Goal: Submit feedback/report problem

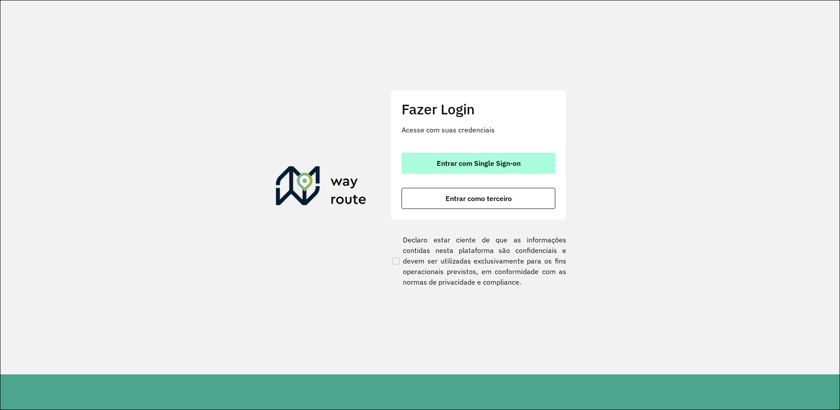
click at [468, 159] on span "Entrar com Single Sign-on" at bounding box center [479, 162] width 84 height 7
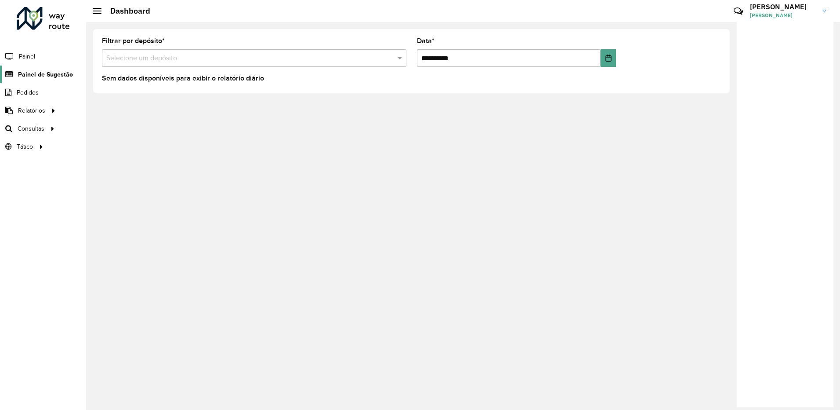
click at [54, 71] on span "Painel de Sugestão" at bounding box center [45, 74] width 55 height 9
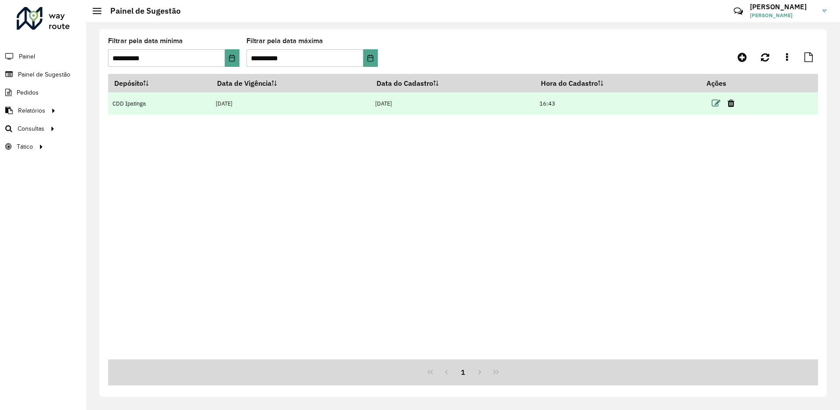
click at [720, 104] on icon at bounding box center [716, 103] width 9 height 9
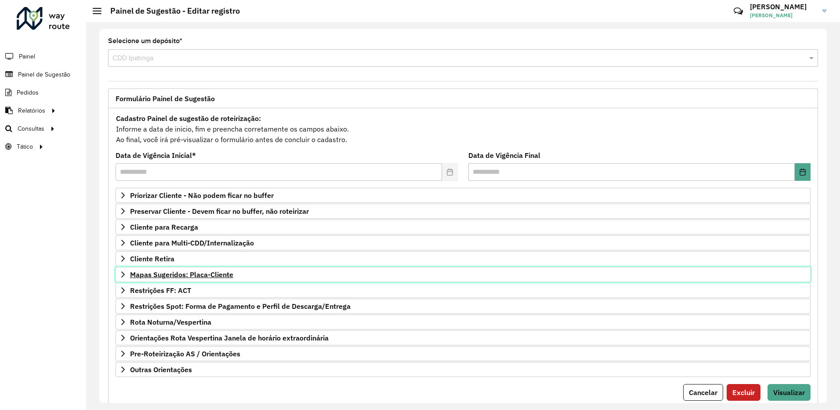
click at [206, 274] on span "Mapas Sugeridos: Placa-Cliente" at bounding box center [181, 274] width 103 height 7
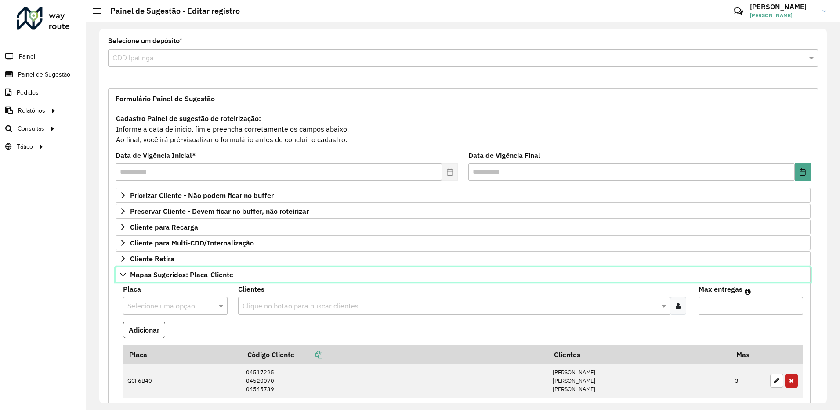
scroll to position [44, 0]
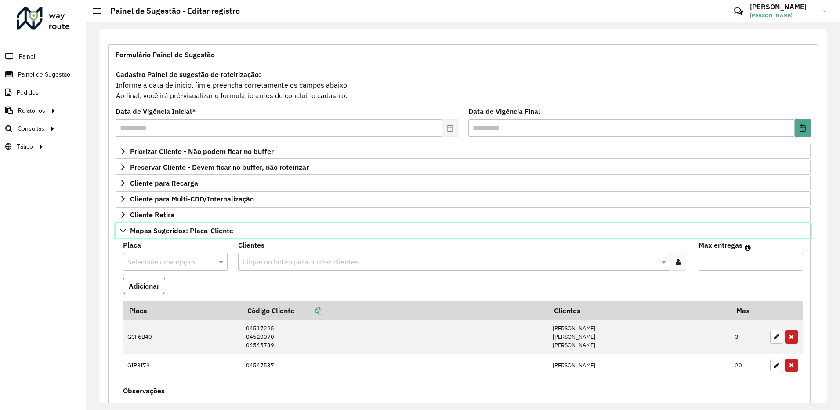
click at [266, 233] on link "Mapas Sugeridos: Placa-Cliente" at bounding box center [463, 230] width 695 height 15
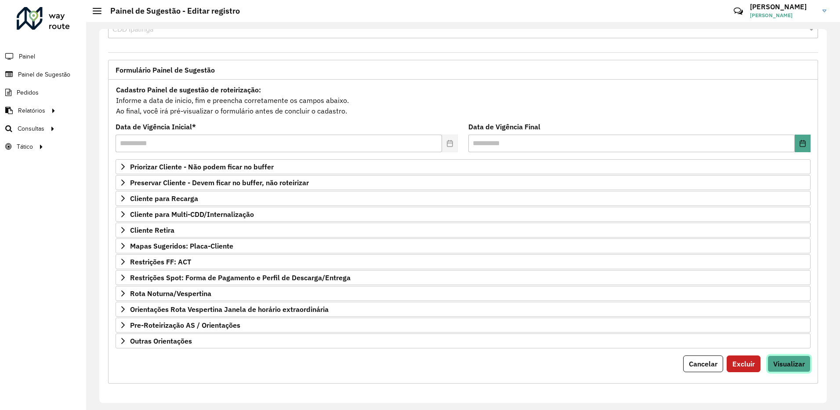
click at [792, 361] on span "Visualizar" at bounding box center [789, 363] width 32 height 9
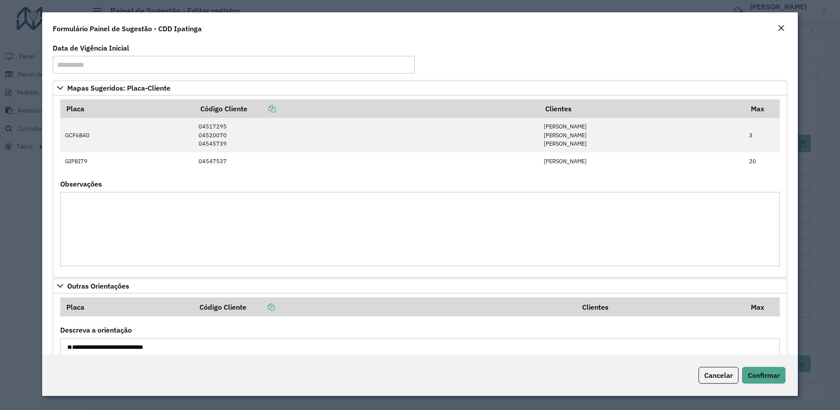
scroll to position [80, 0]
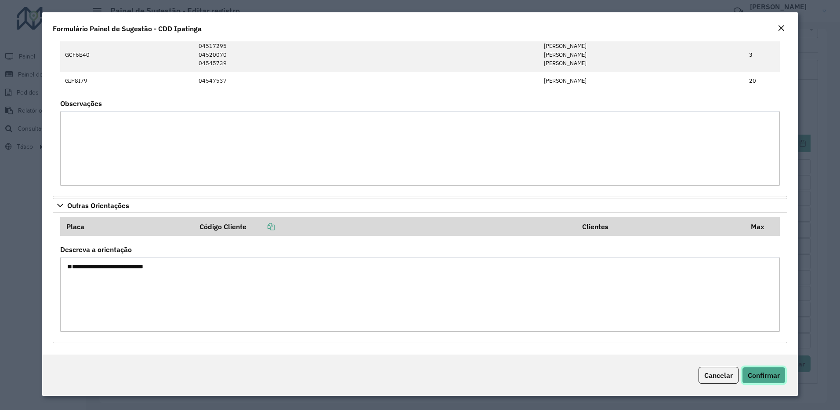
click at [767, 375] on span "Confirmar" at bounding box center [764, 374] width 32 height 9
